Goal: Check status

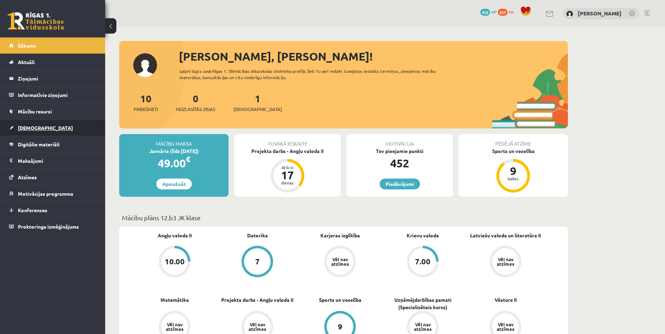
click at [60, 125] on link "[DEMOGRAPHIC_DATA]" at bounding box center [52, 128] width 87 height 16
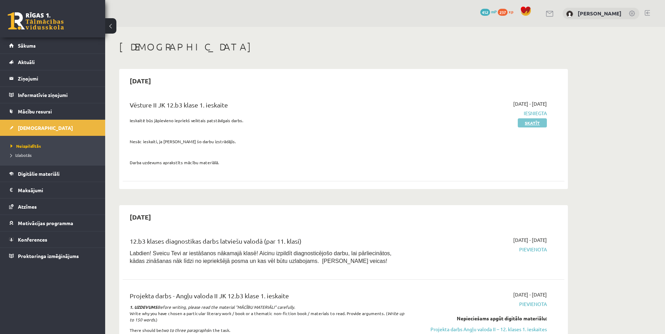
click at [521, 123] on link "Skatīt" at bounding box center [531, 122] width 29 height 9
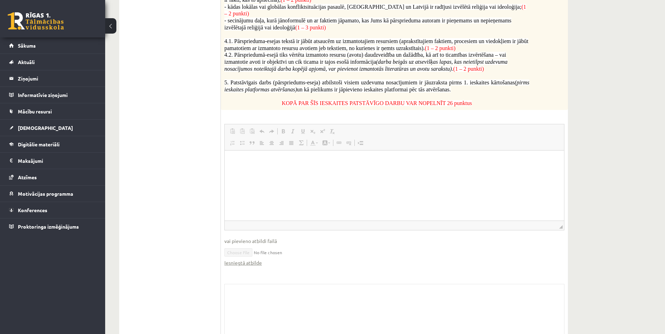
scroll to position [406, 0]
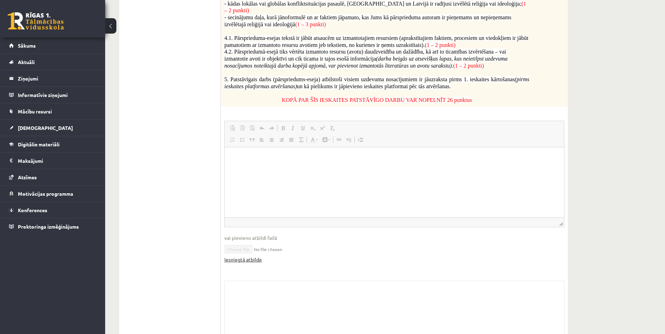
click at [254, 256] on link "Iesniegtā atbilde" at bounding box center [242, 259] width 37 height 7
